Goal: Task Accomplishment & Management: Manage account settings

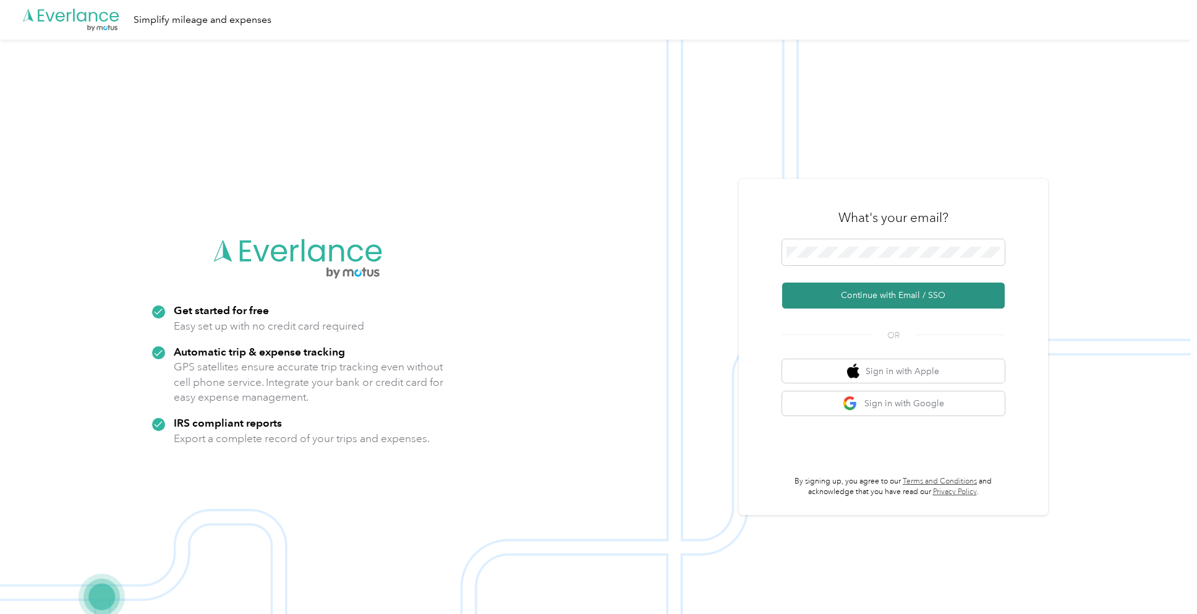
click at [904, 288] on button "Continue with Email / SSO" at bounding box center [893, 296] width 223 height 26
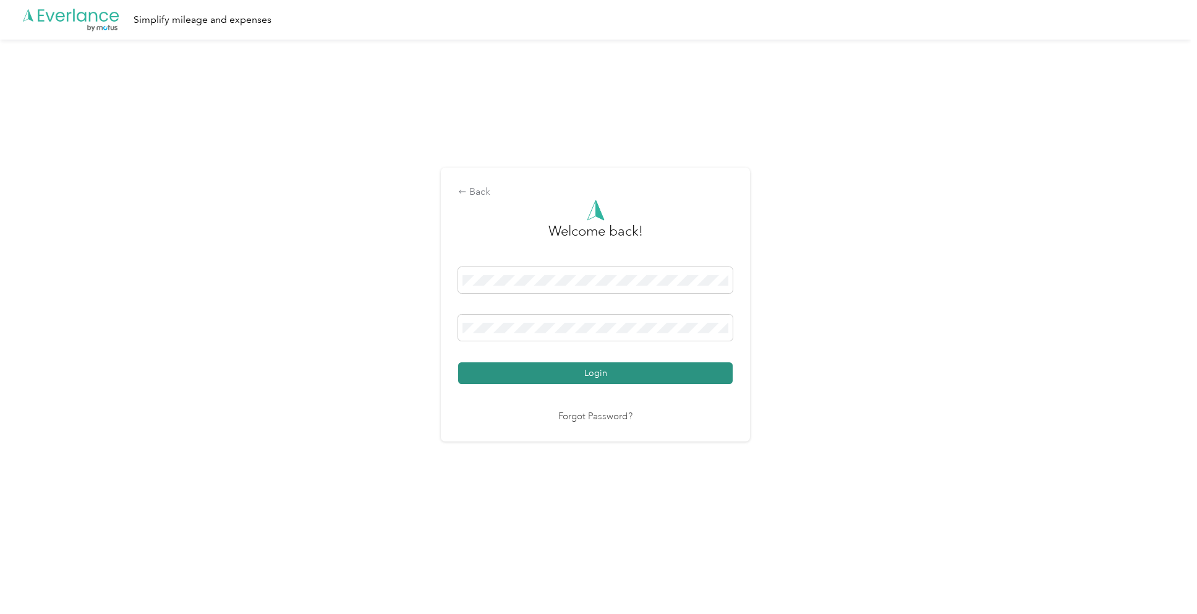
click at [668, 372] on button "Login" at bounding box center [595, 373] width 274 height 22
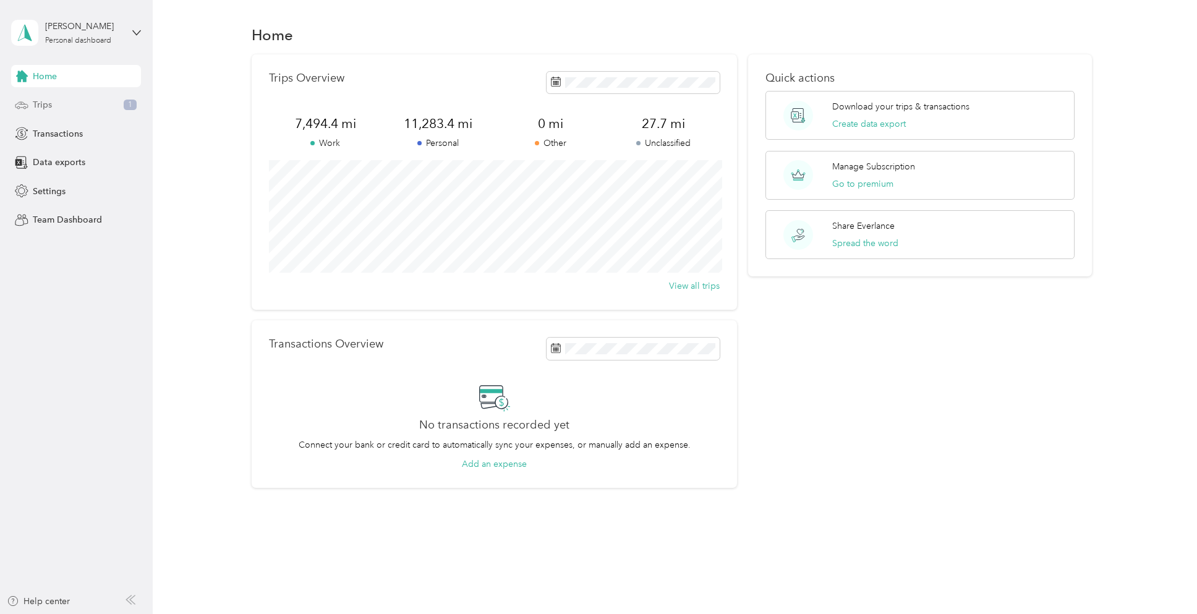
click at [49, 106] on span "Trips" at bounding box center [42, 104] width 19 height 13
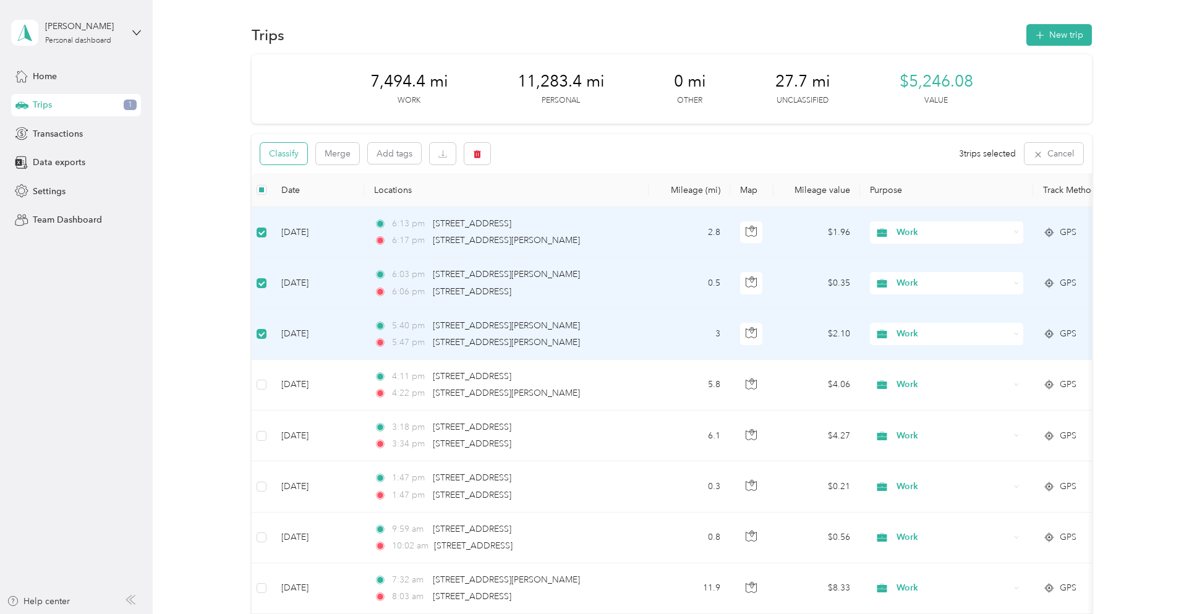
click at [283, 160] on button "Classify" at bounding box center [283, 154] width 47 height 22
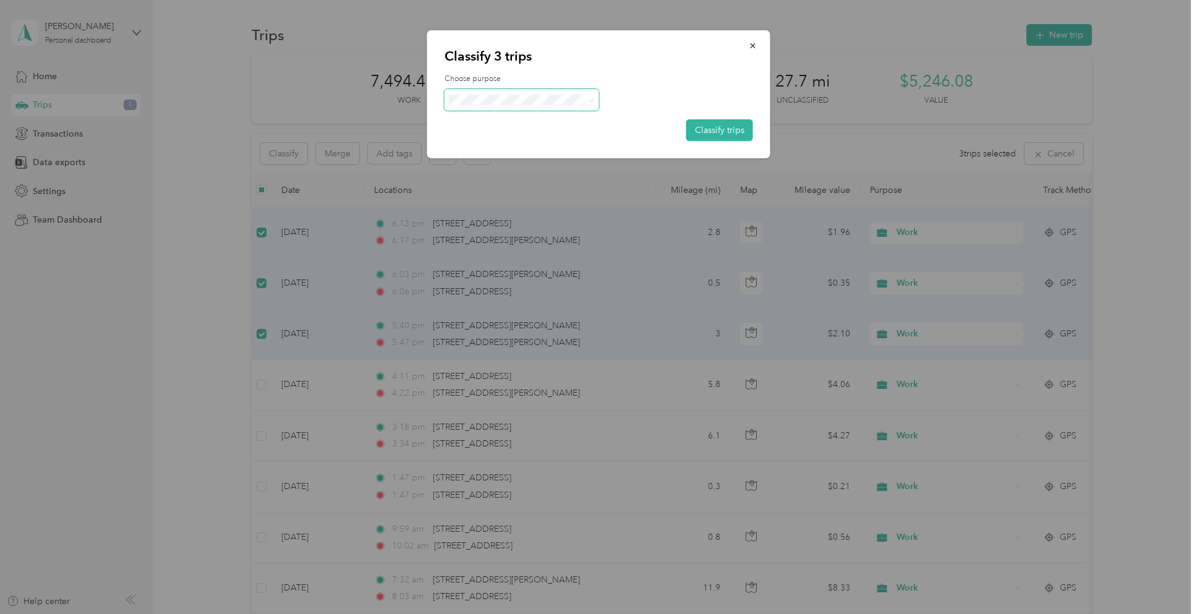
click at [575, 104] on span at bounding box center [521, 100] width 155 height 22
click at [506, 143] on span "Personal" at bounding box center [532, 144] width 115 height 13
click at [713, 131] on button "Classify trips" at bounding box center [719, 130] width 67 height 22
